Goal: Task Accomplishment & Management: Use online tool/utility

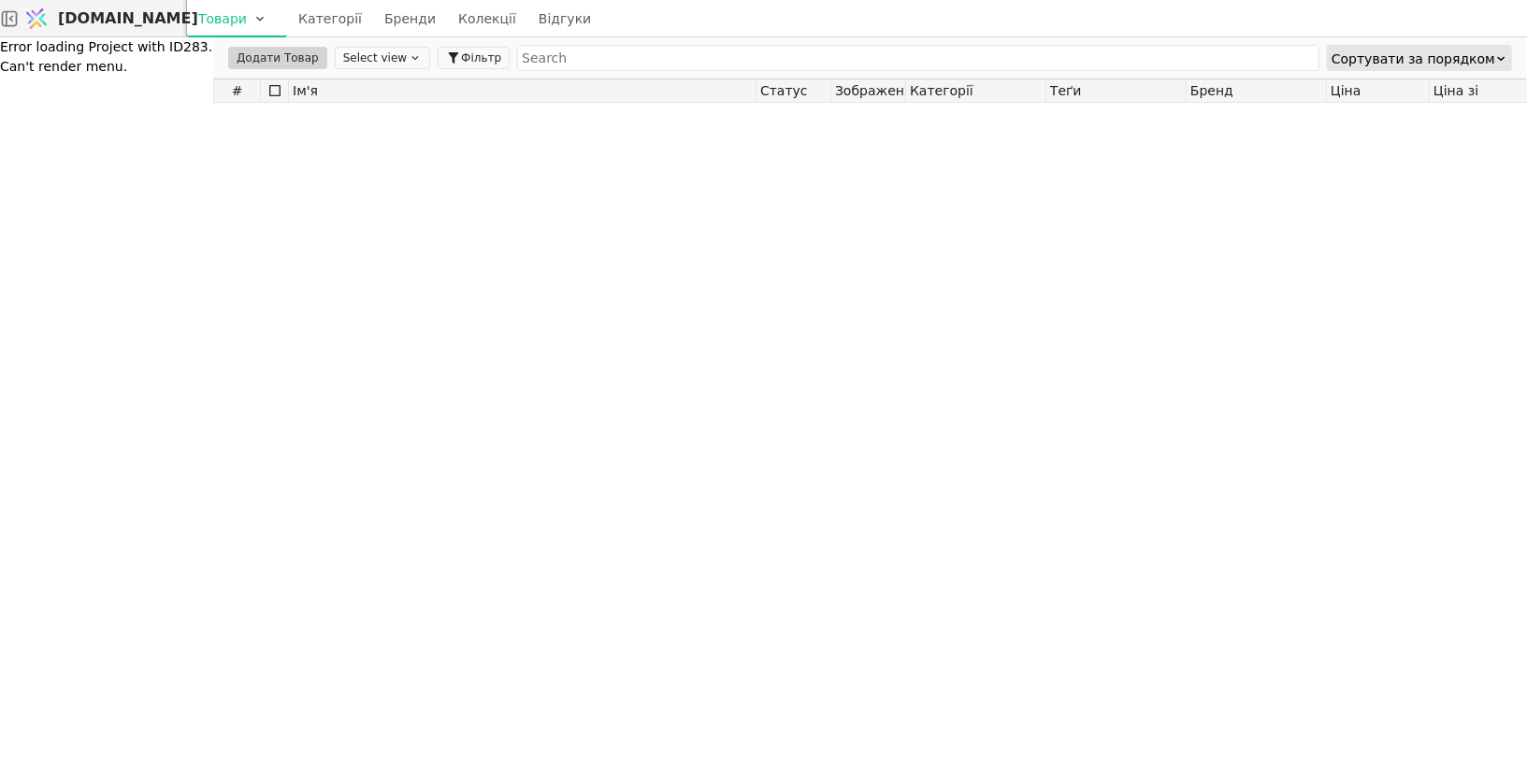
click at [134, 20] on span "[DOMAIN_NAME]" at bounding box center [128, 18] width 140 height 22
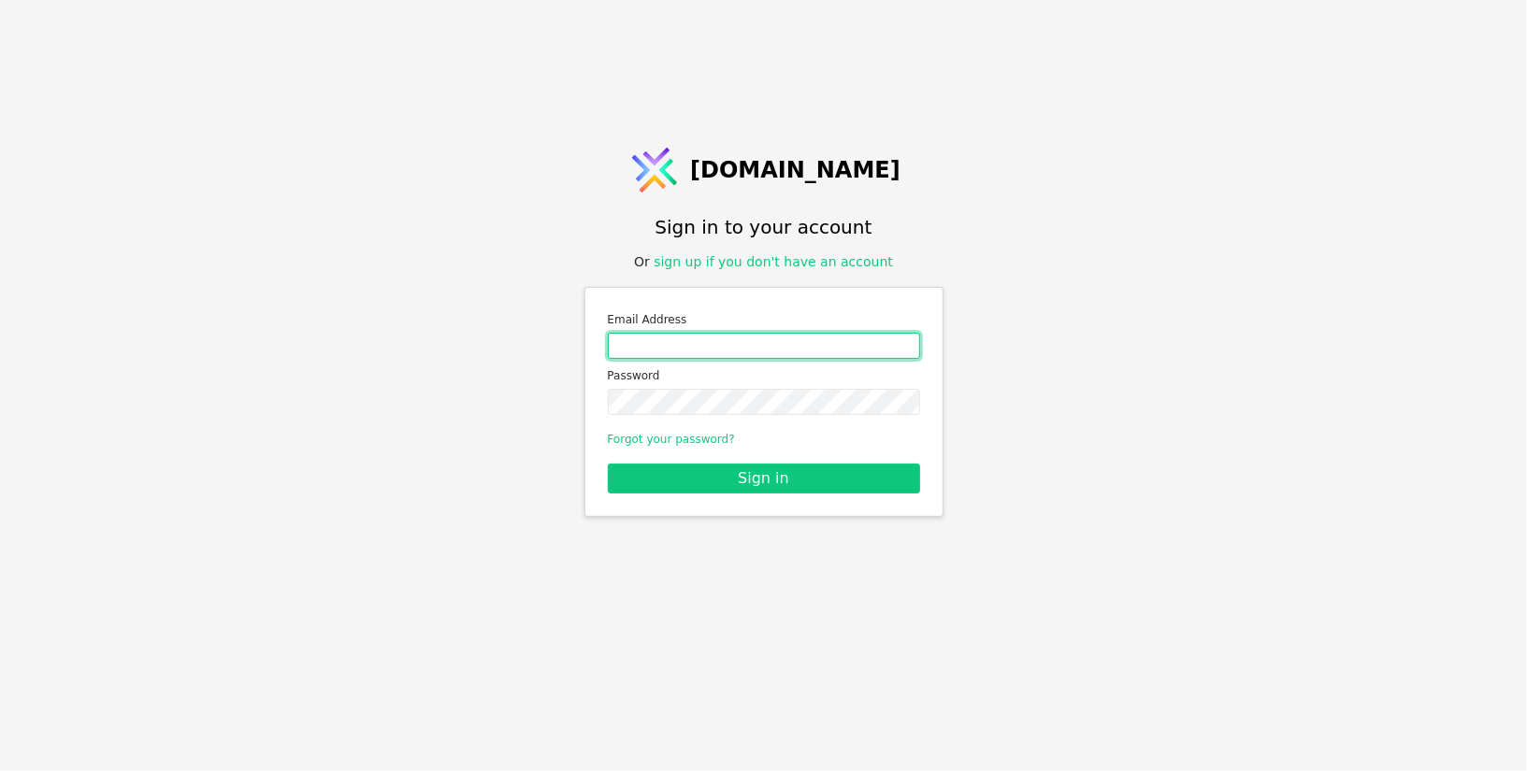
click at [777, 349] on input "Email address" at bounding box center [764, 346] width 312 height 26
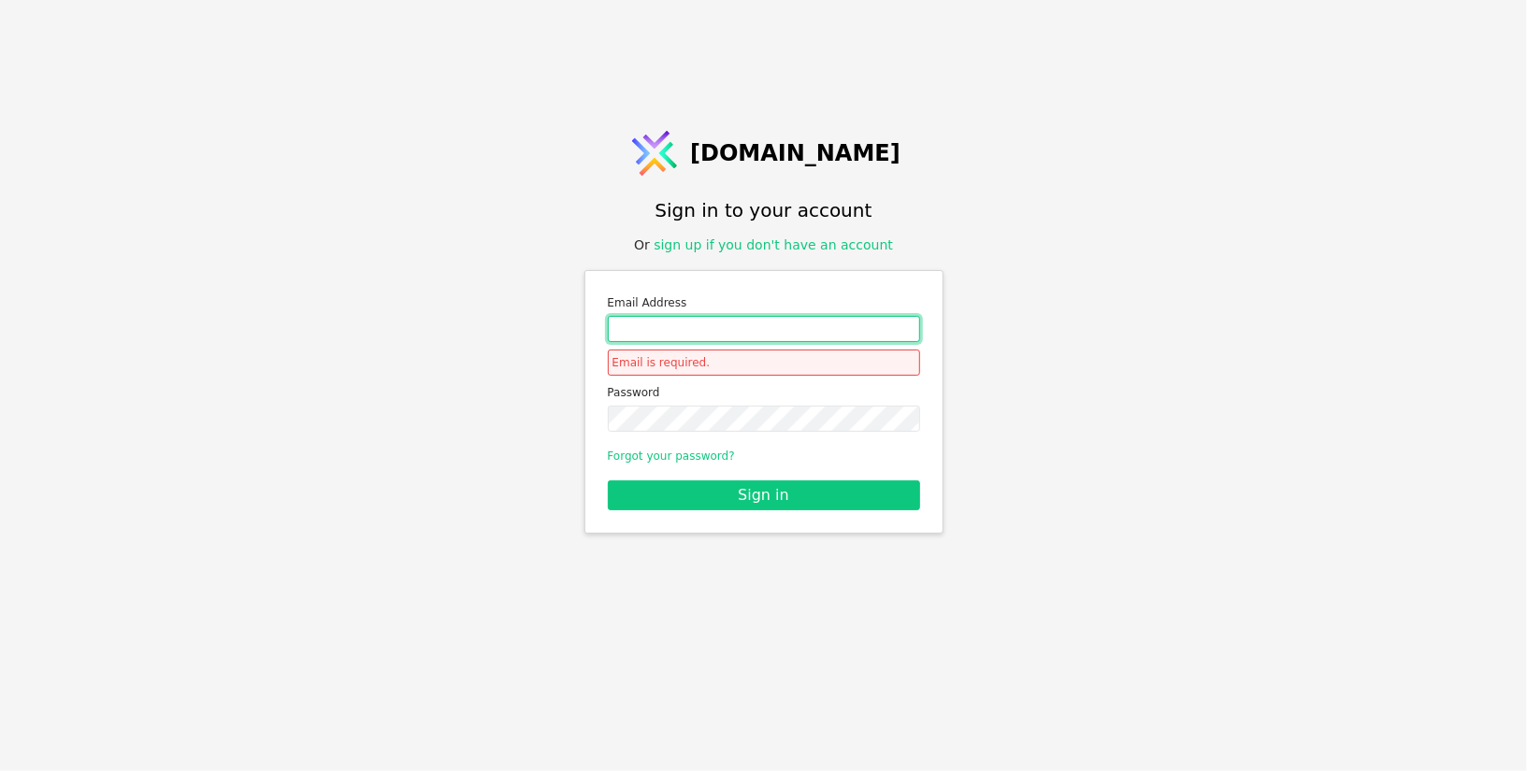
type input "[PERSON_NAME][EMAIL_ADDRESS][DOMAIN_NAME]"
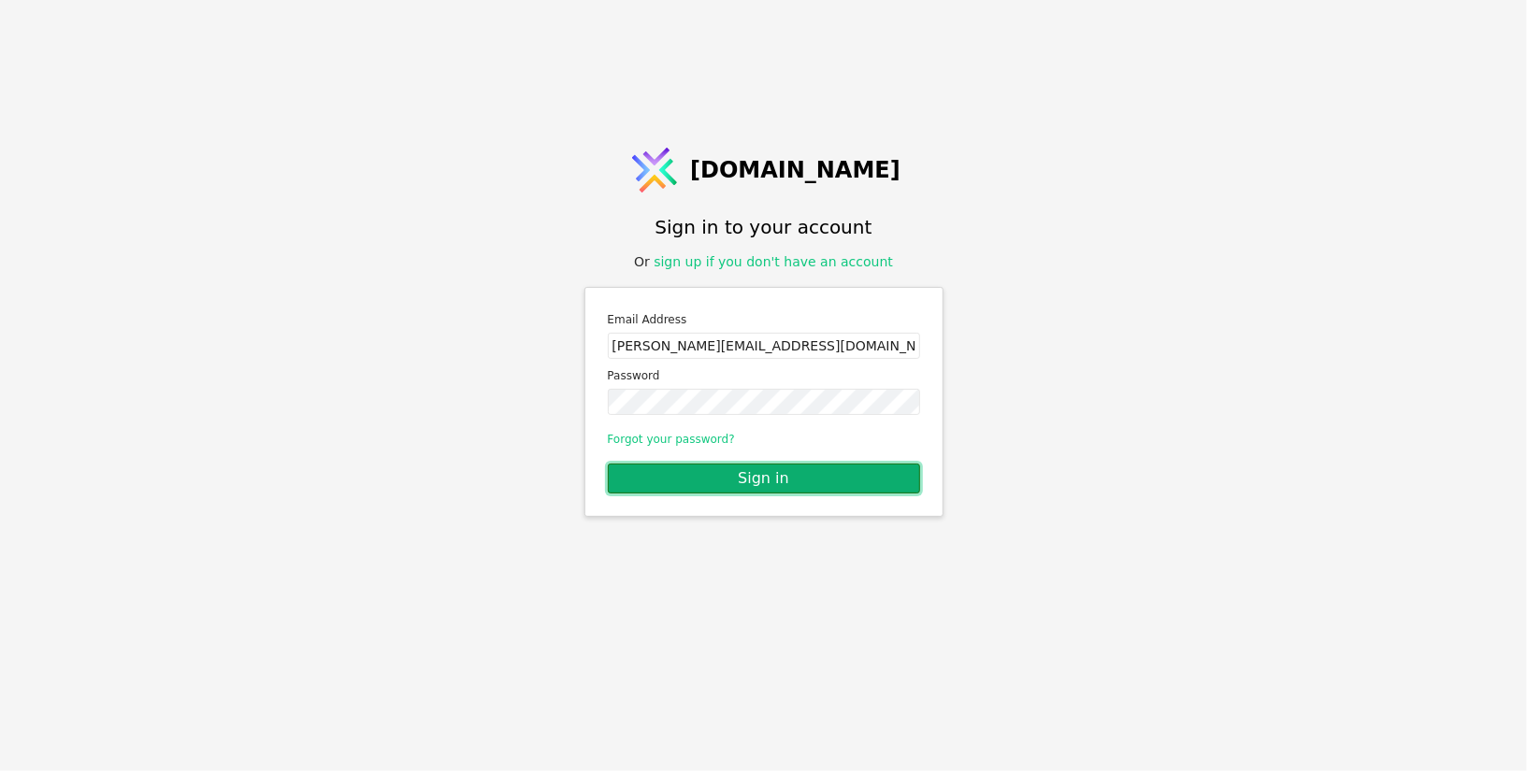
click at [716, 479] on button "Sign in" at bounding box center [764, 479] width 312 height 30
